Goal: Browse casually

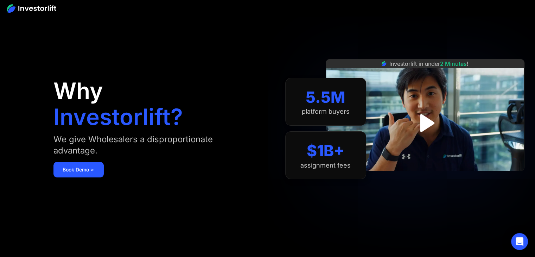
click at [40, 9] on img at bounding box center [31, 8] width 49 height 8
click at [45, 7] on img at bounding box center [31, 8] width 49 height 8
click at [42, 7] on img at bounding box center [31, 8] width 49 height 8
click at [422, 125] on img "open lightbox" at bounding box center [425, 122] width 43 height 43
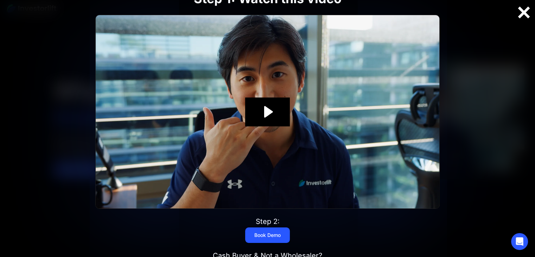
click at [522, 12] on div at bounding box center [524, 12] width 23 height 15
